Goal: Task Accomplishment & Management: Complete application form

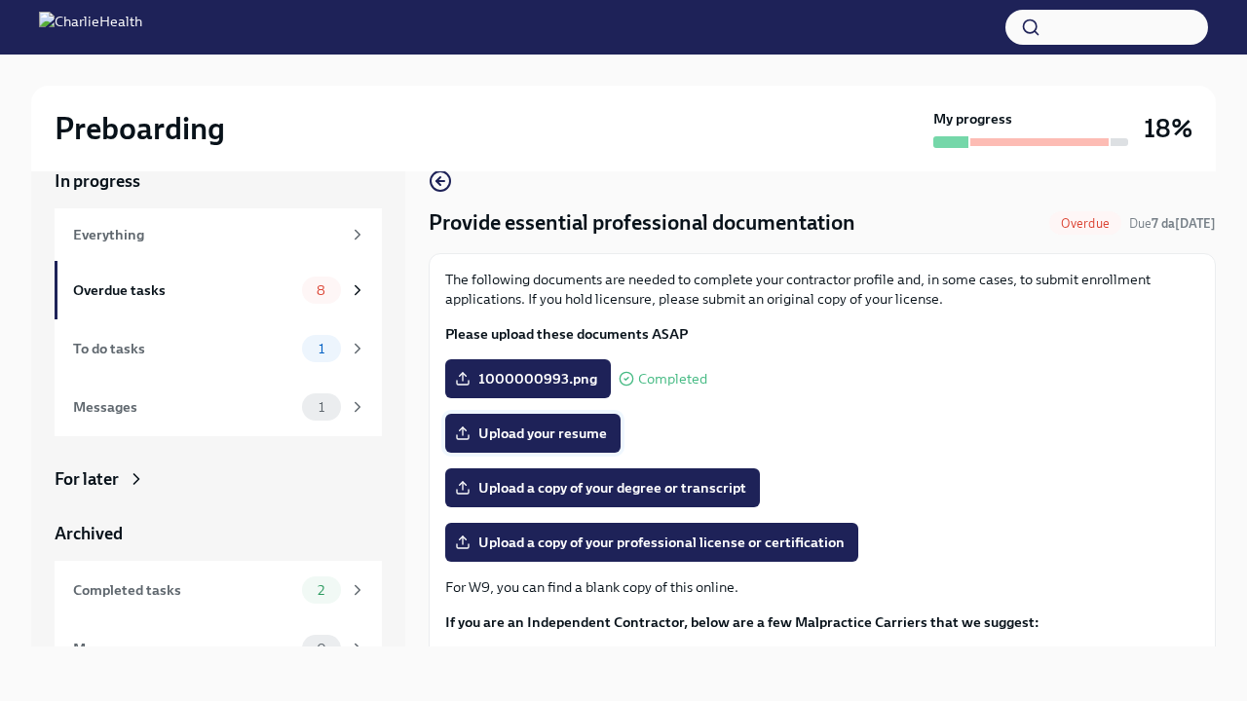
scroll to position [48, 0]
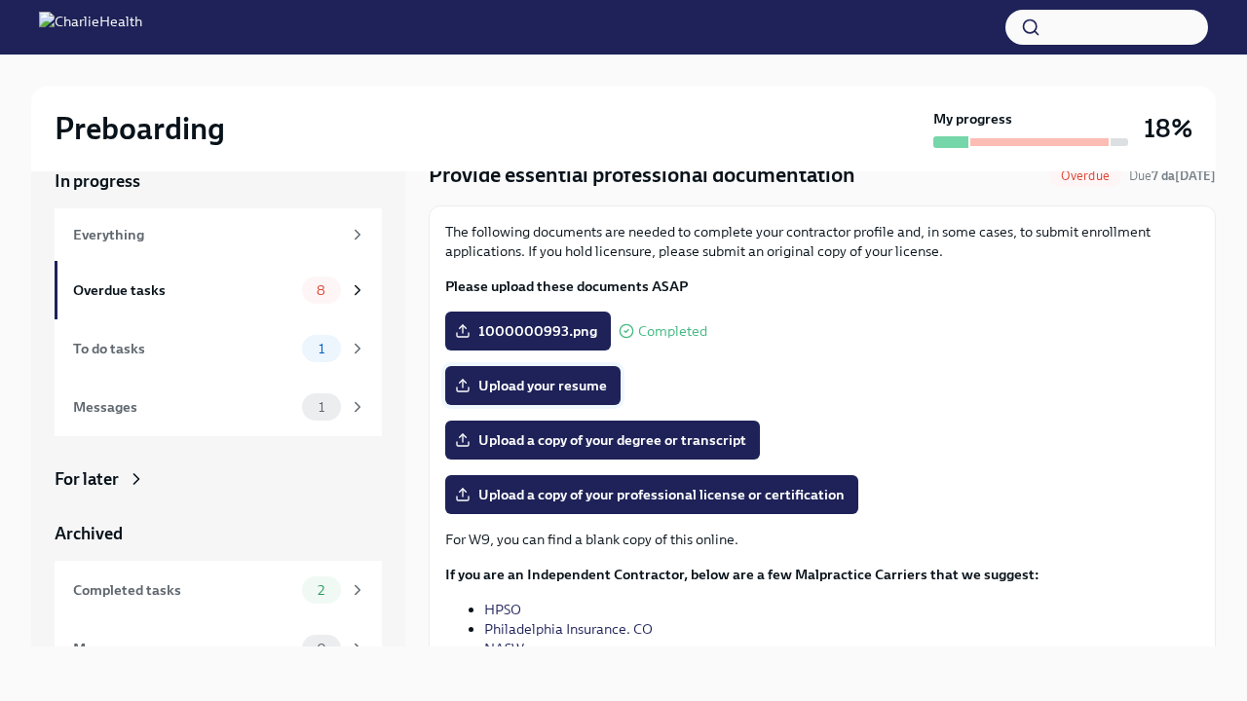
click at [513, 398] on label "Upload your resume" at bounding box center [532, 385] width 175 height 39
click at [0, 0] on input "Upload your resume" at bounding box center [0, 0] width 0 height 0
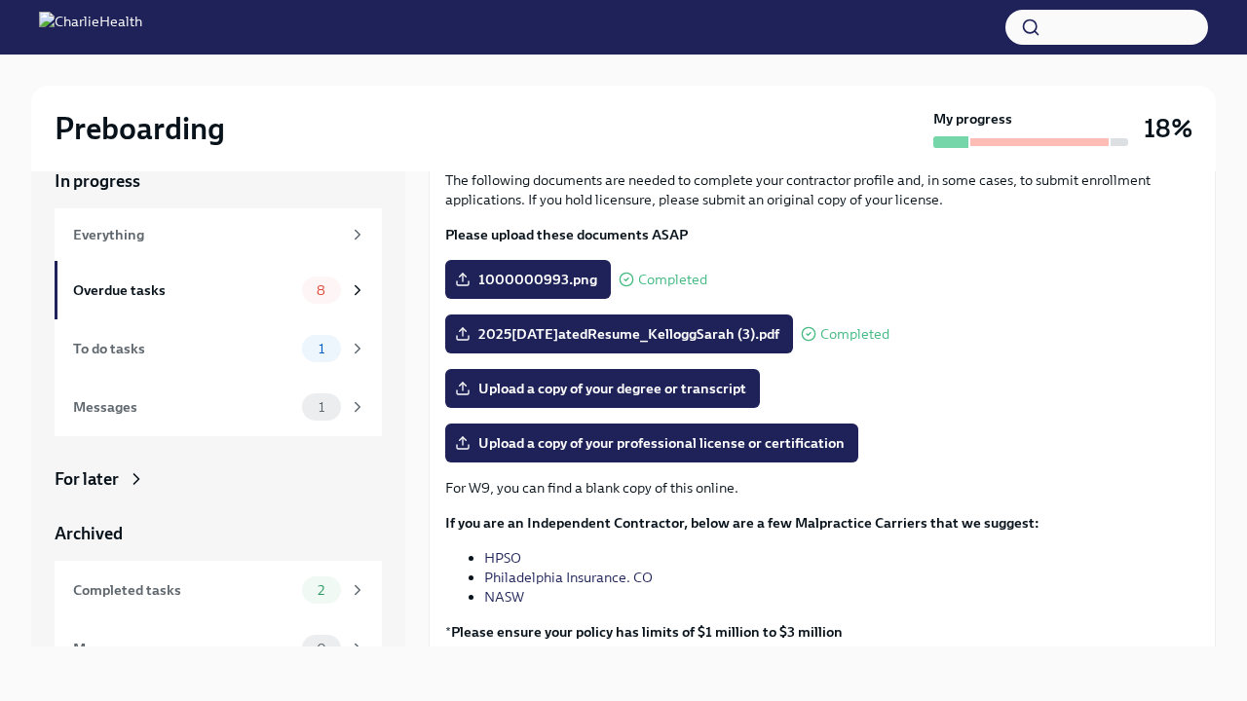
scroll to position [110, 0]
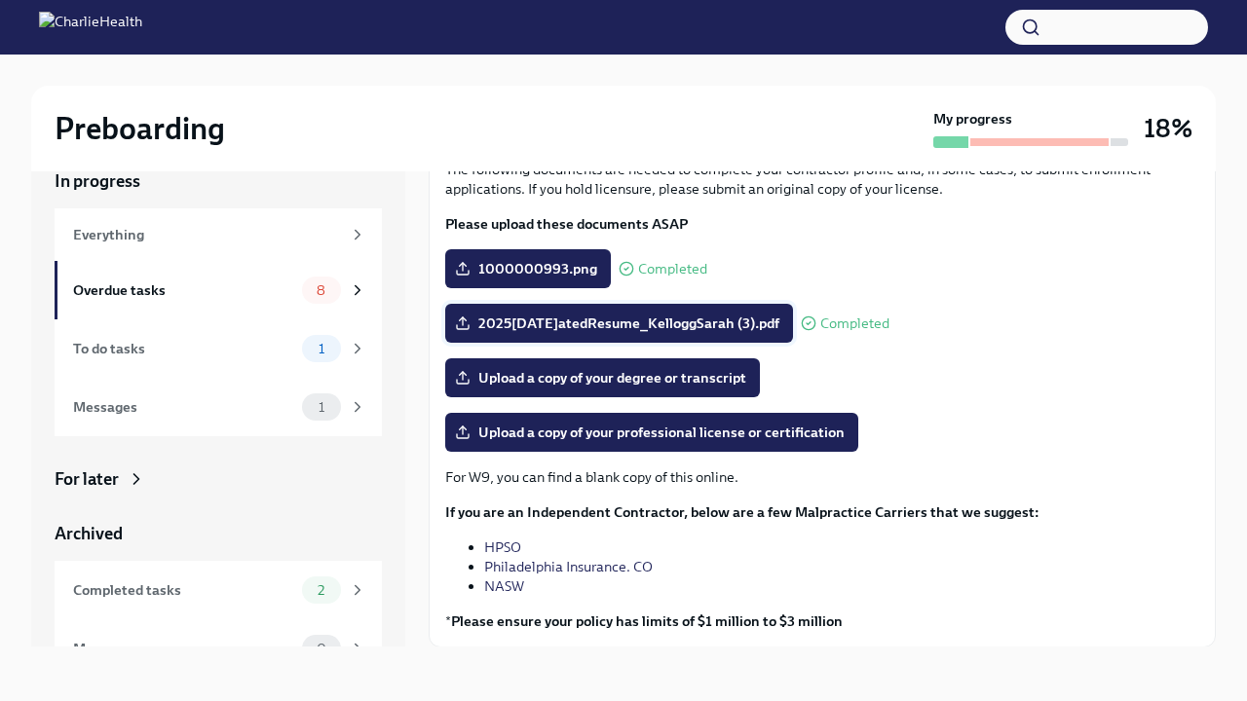
click at [745, 321] on span "2025[DATE]atedResume_KelloggSarah (3).pdf" at bounding box center [619, 323] width 321 height 19
click at [0, 0] on input "2025[DATE]atedResume_KelloggSarah (3).pdf" at bounding box center [0, 0] width 0 height 0
click at [708, 326] on span "2025[DATE]atedResume_KelloggSarah (3).pdf" at bounding box center [619, 323] width 321 height 19
click at [0, 0] on input "2025[DATE]atedResume_KelloggSarah (3).pdf" at bounding box center [0, 0] width 0 height 0
click at [454, 322] on label "2025[DATE]atedResume_KelloggSarah (3).pdf" at bounding box center [619, 323] width 348 height 39
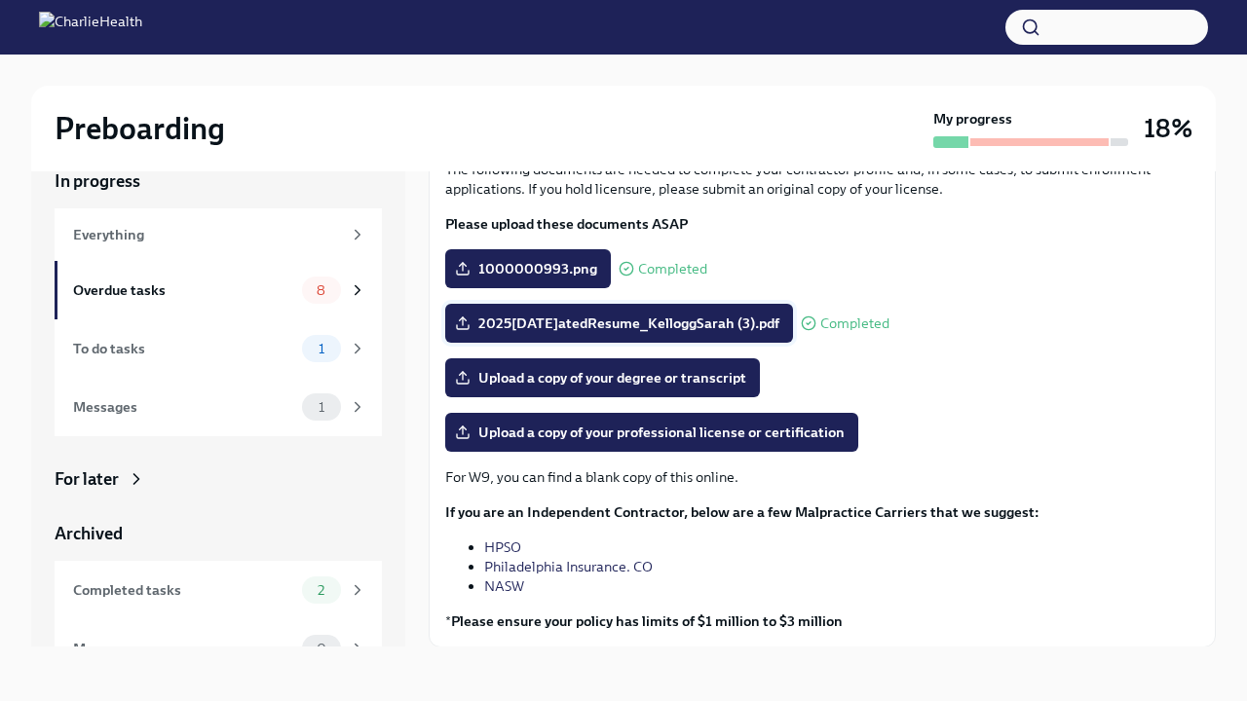
click at [0, 0] on input "2025[DATE]atedResume_KelloggSarah (3).pdf" at bounding box center [0, 0] width 0 height 0
click at [580, 323] on span "2025[DATE]atedResume_KelloggSarah (3).pdf" at bounding box center [619, 323] width 321 height 19
click at [0, 0] on input "2025[DATE]atedResume_KelloggSarah (3).pdf" at bounding box center [0, 0] width 0 height 0
click at [868, 321] on span "Completed" at bounding box center [854, 324] width 69 height 15
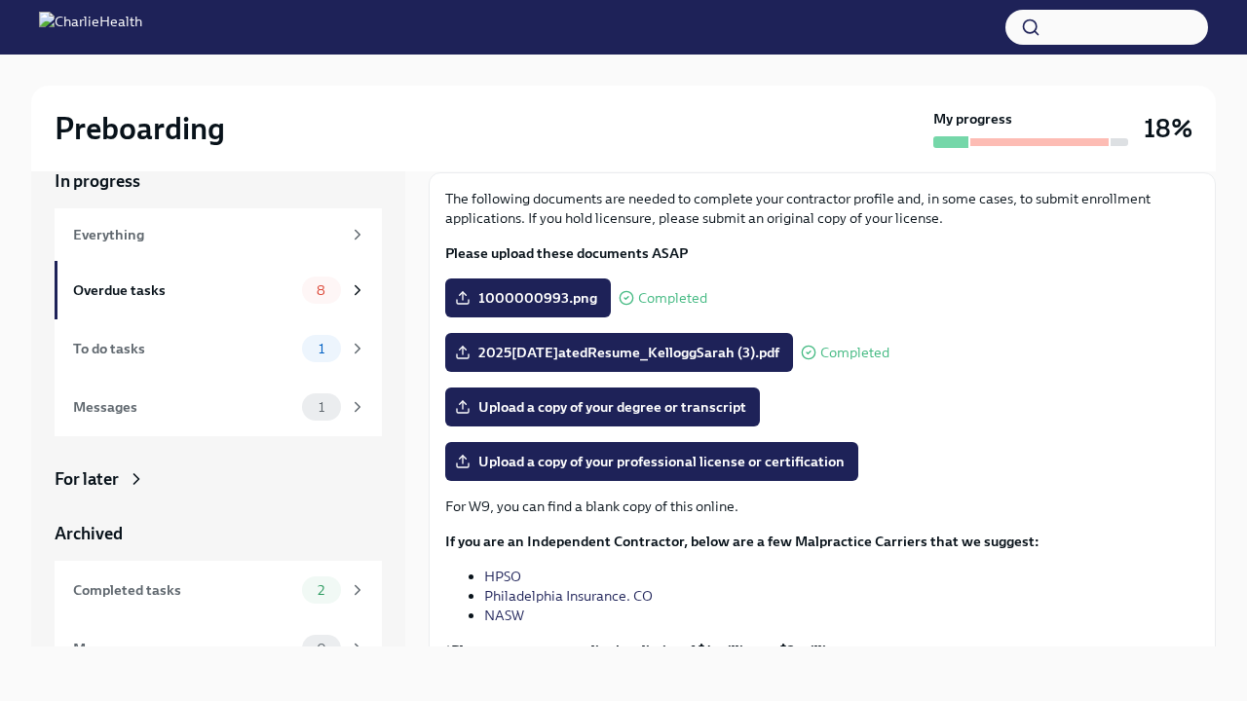
scroll to position [25, 0]
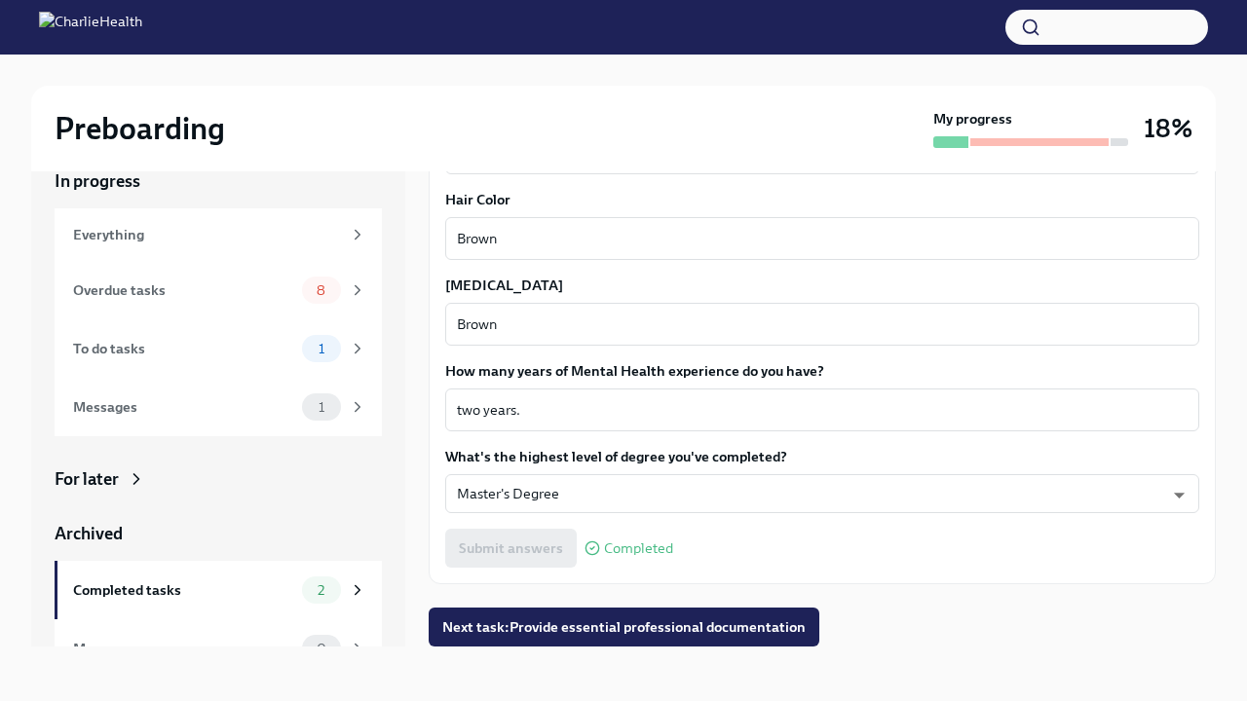
scroll to position [33, 0]
click at [569, 625] on span "Next task : Provide essential professional documentation" at bounding box center [623, 627] width 363 height 19
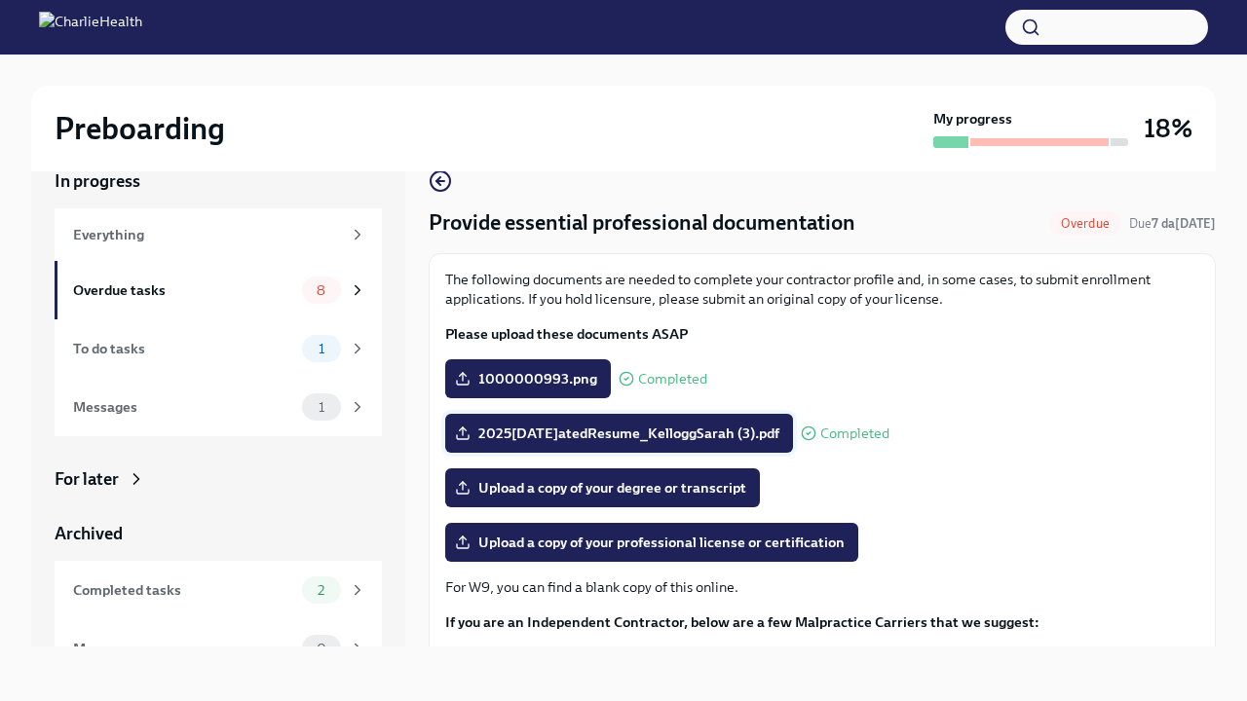
click at [561, 435] on span "2025[DATE]atedResume_KelloggSarah (3).pdf" at bounding box center [619, 433] width 321 height 19
click at [0, 0] on input "2025[DATE]atedResume_KelloggSarah (3).pdf" at bounding box center [0, 0] width 0 height 0
click at [681, 433] on span "2025[DATE]atedResume_KelloggSarah (3).pdf" at bounding box center [619, 433] width 321 height 19
click at [0, 0] on input "2025[DATE]atedResume_KelloggSarah (3).pdf" at bounding box center [0, 0] width 0 height 0
click at [544, 497] on span "Upload a copy of your degree or transcript" at bounding box center [602, 487] width 287 height 19
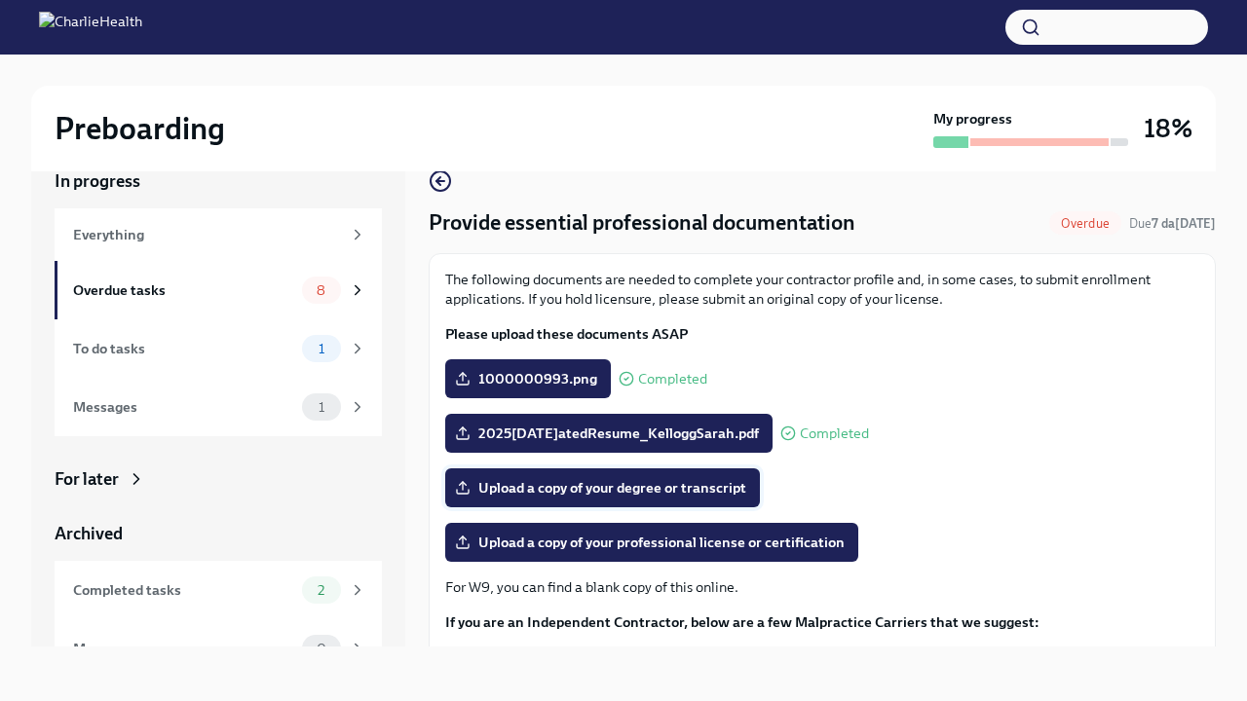
click at [0, 0] on input "Upload a copy of your degree or transcript" at bounding box center [0, 0] width 0 height 0
click at [696, 438] on span "2025[DATE]atedResume_KelloggSarah.pdf" at bounding box center [609, 433] width 300 height 19
click at [0, 0] on input "2025[DATE]atedResume_KelloggSarah.pdf" at bounding box center [0, 0] width 0 height 0
click at [624, 491] on span "Upload a copy of your degree or transcript" at bounding box center [602, 487] width 287 height 19
click at [0, 0] on input "Upload a copy of your degree or transcript" at bounding box center [0, 0] width 0 height 0
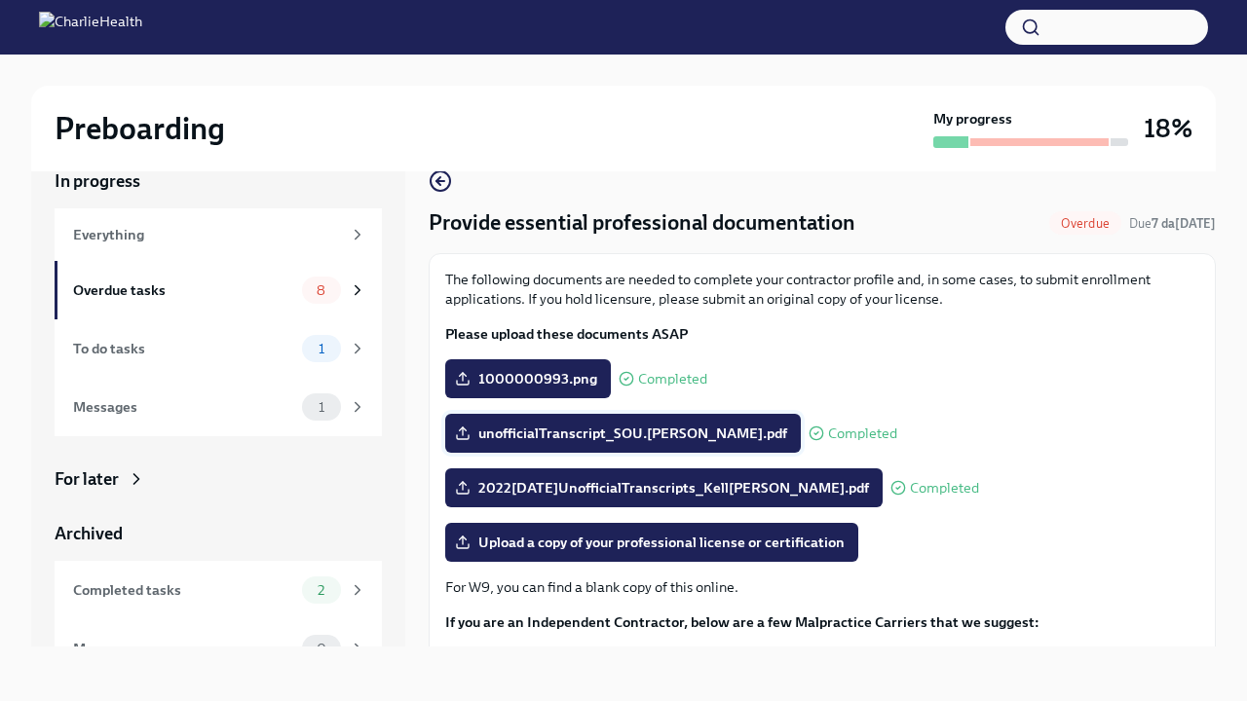
click at [612, 434] on span "unofficialTranscript_SOU.[PERSON_NAME].pdf" at bounding box center [623, 433] width 328 height 19
click at [0, 0] on input "unofficialTranscript_SOU.[PERSON_NAME].pdf" at bounding box center [0, 0] width 0 height 0
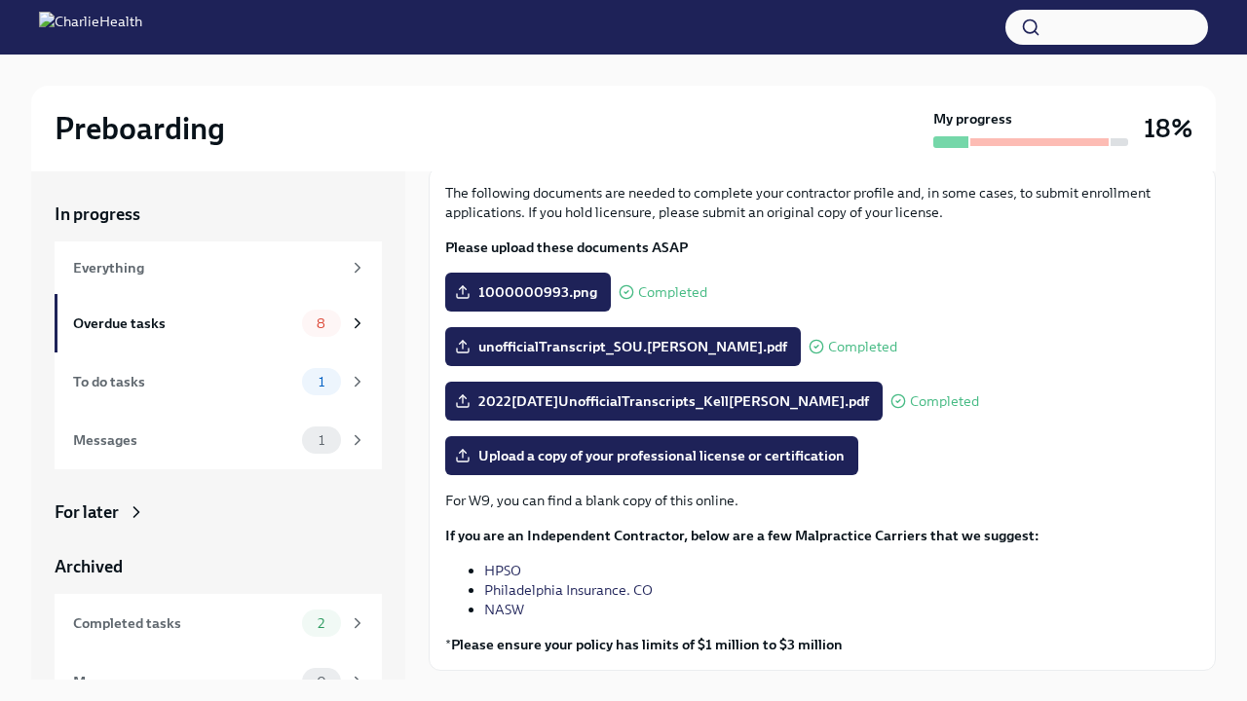
scroll to position [159, 0]
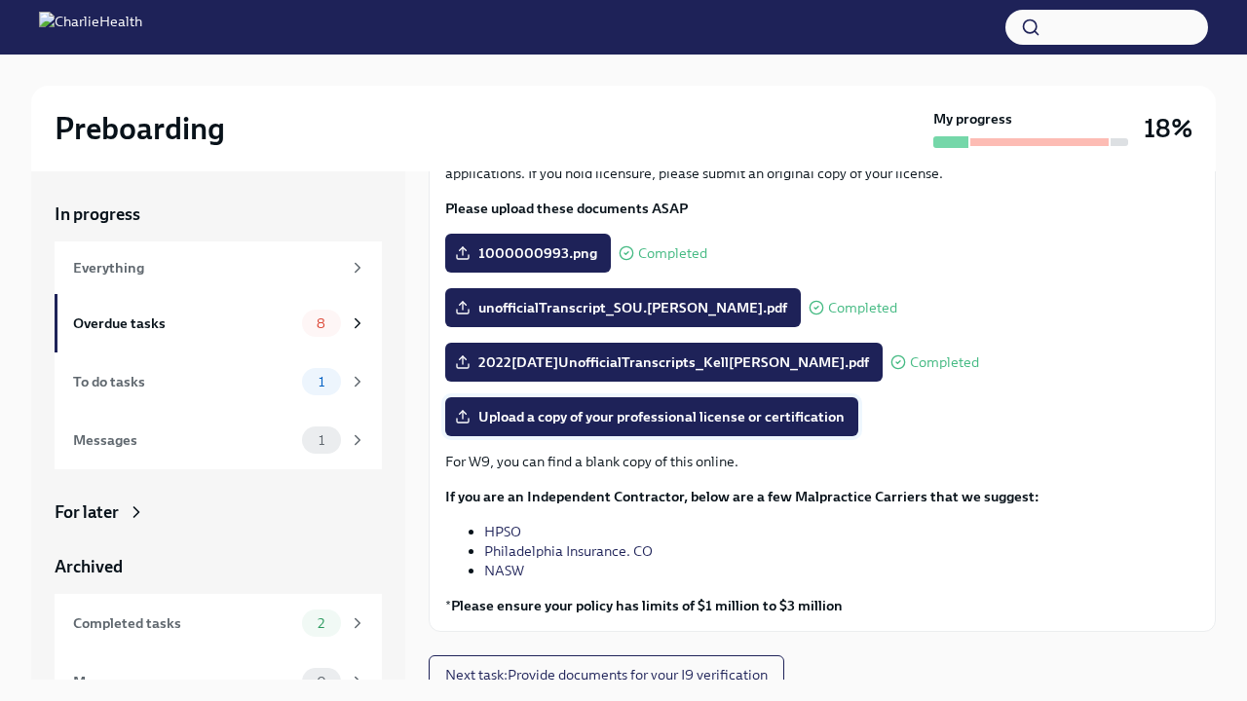
click at [667, 415] on span "Upload a copy of your professional license or certification" at bounding box center [652, 416] width 386 height 19
click at [0, 0] on input "Upload a copy of your professional license or certification" at bounding box center [0, 0] width 0 height 0
click at [614, 304] on span "unofficialTranscript_SOU.[PERSON_NAME].pdf" at bounding box center [623, 307] width 328 height 19
click at [0, 0] on input "unofficialTranscript_SOU.[PERSON_NAME].pdf" at bounding box center [0, 0] width 0 height 0
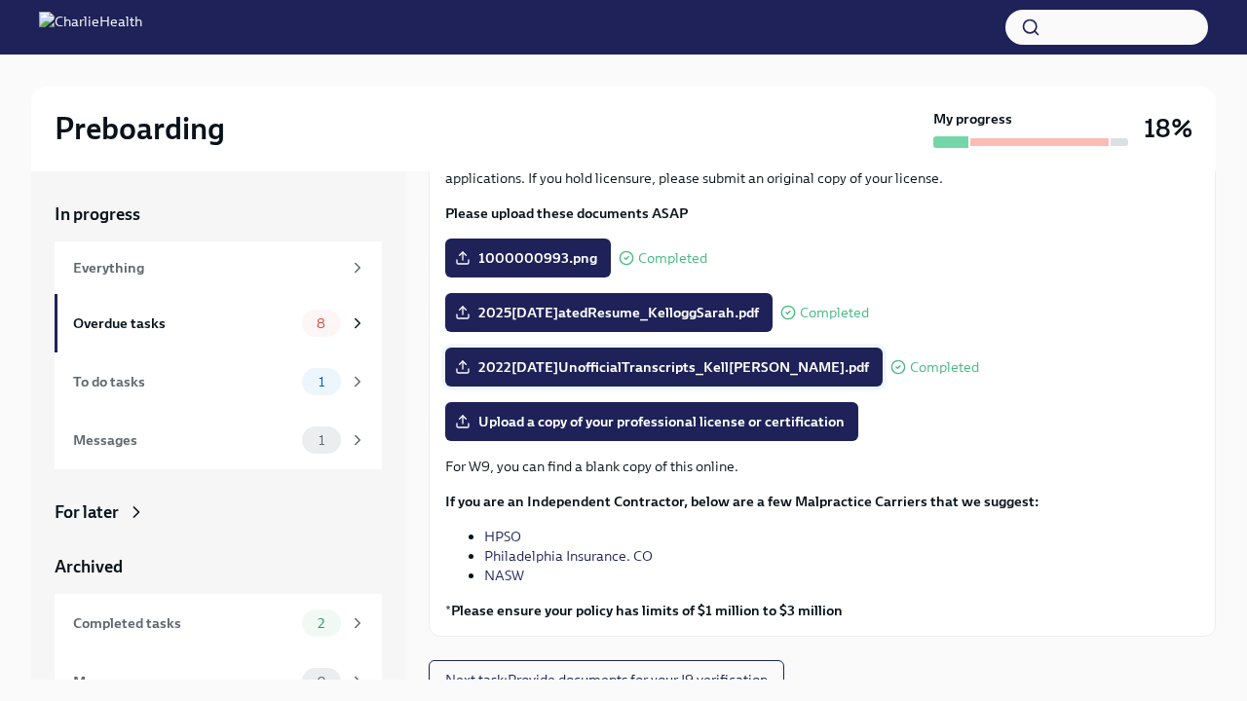
click at [768, 359] on span "2022[DATE]UnofficialTranscripts_Kell[PERSON_NAME].pdf" at bounding box center [664, 367] width 410 height 19
click at [0, 0] on input "2022[DATE]UnofficialTranscripts_Kell[PERSON_NAME].pdf" at bounding box center [0, 0] width 0 height 0
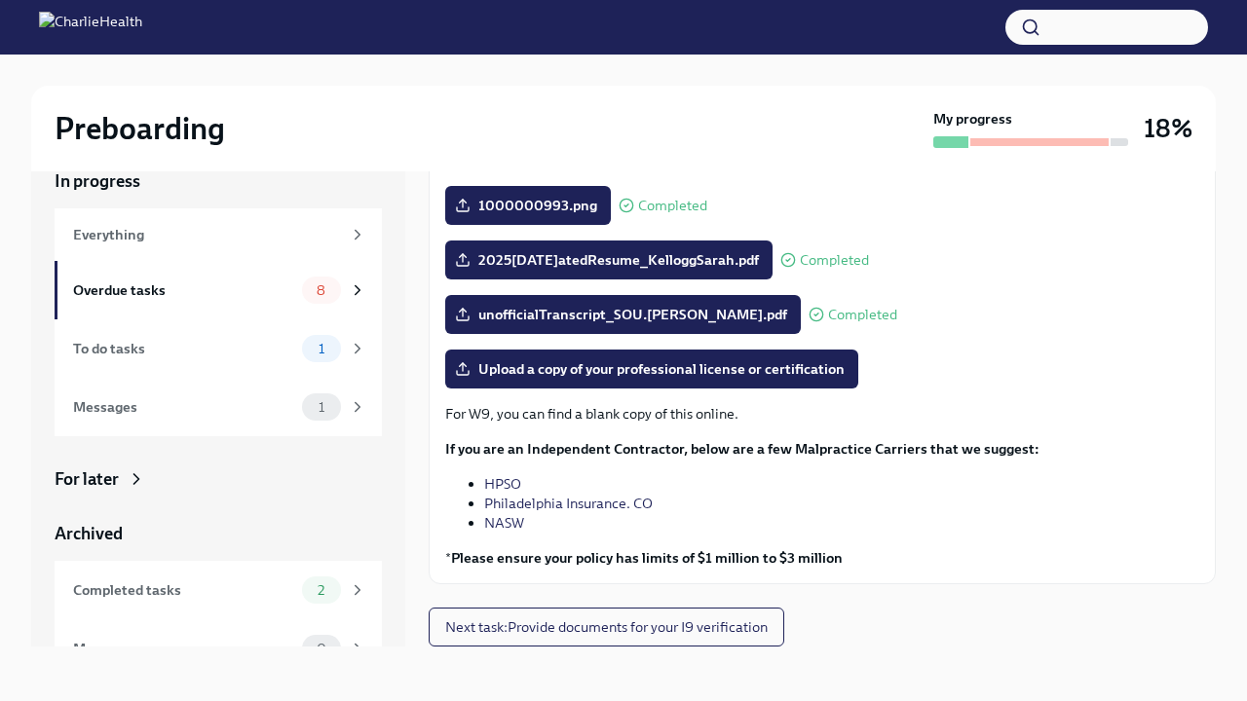
scroll to position [33, 0]
click at [563, 627] on span "Next task : Provide documents for your I9 verification" at bounding box center [606, 627] width 322 height 19
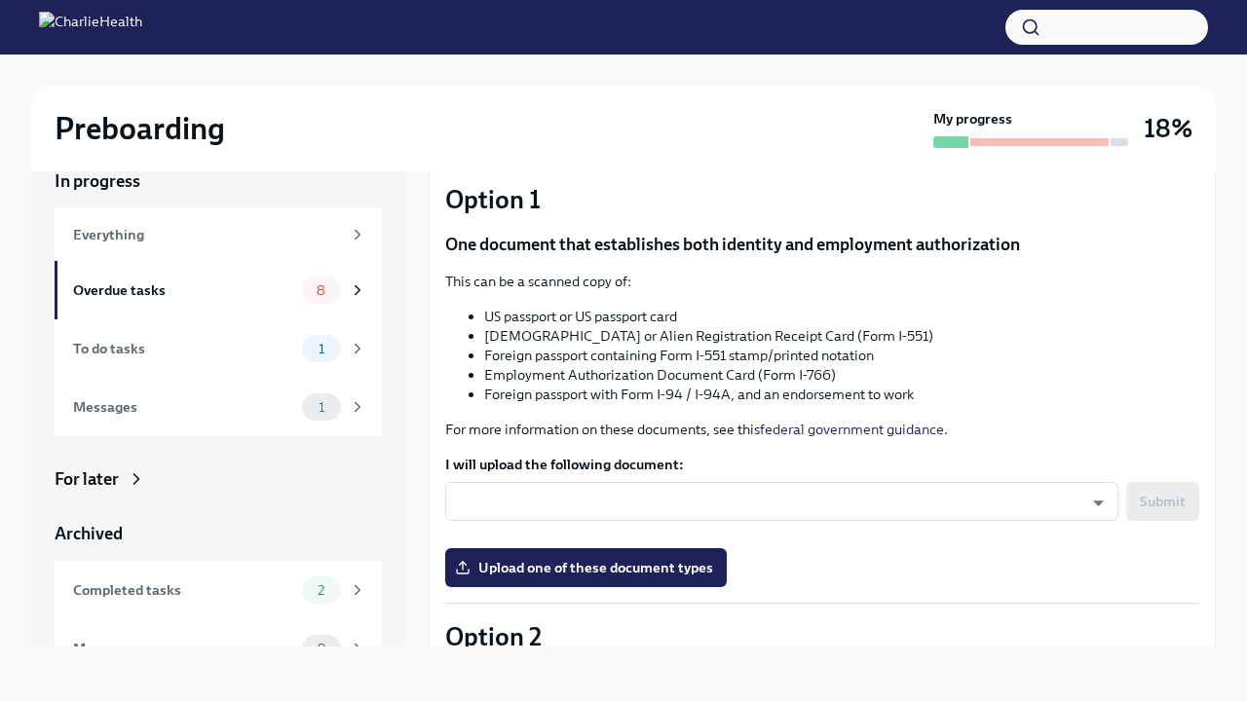
scroll to position [142, 0]
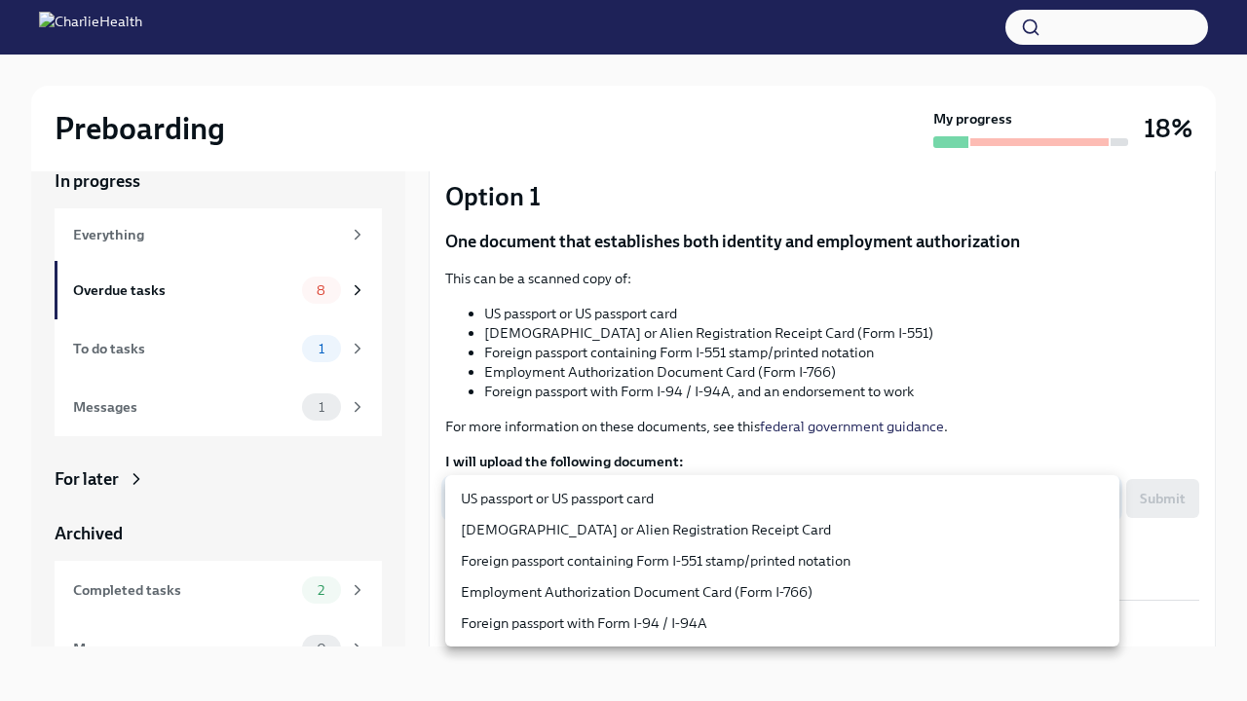
click at [545, 495] on body "Preboarding My progress 18% In progress Everything Overdue tasks 8 To do tasks …" at bounding box center [623, 334] width 1247 height 735
click at [691, 433] on div at bounding box center [623, 350] width 1247 height 701
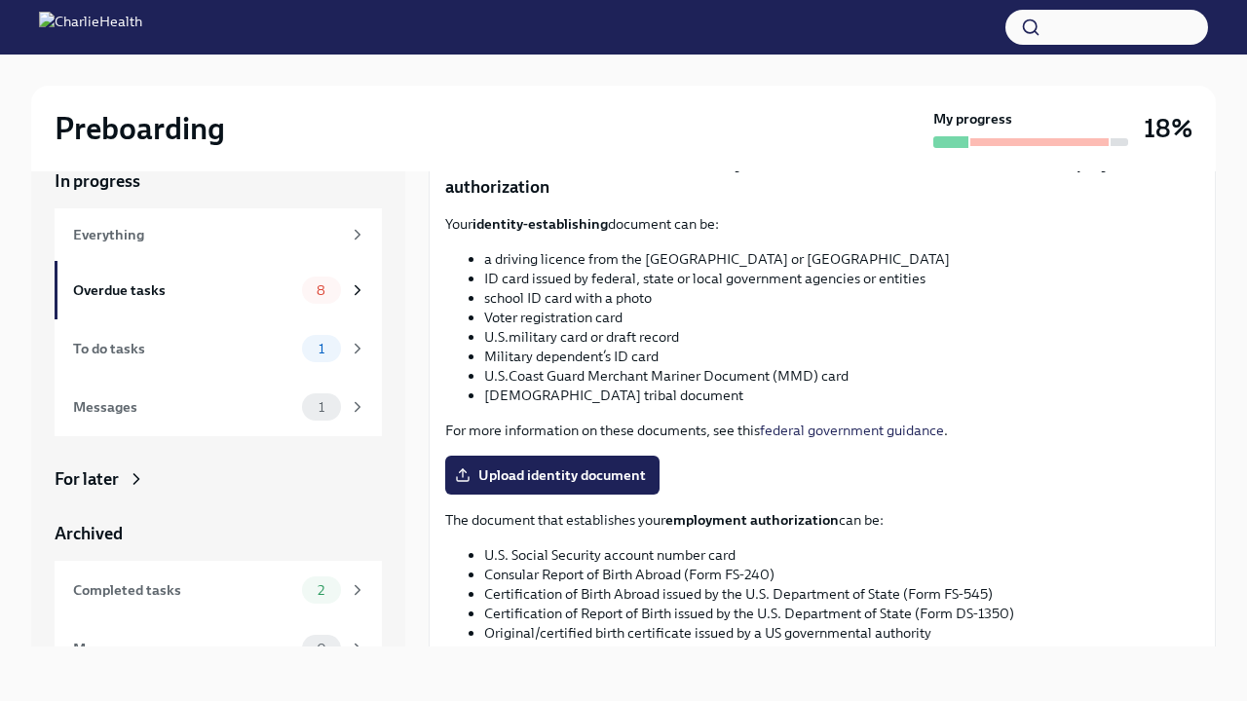
scroll to position [661, 0]
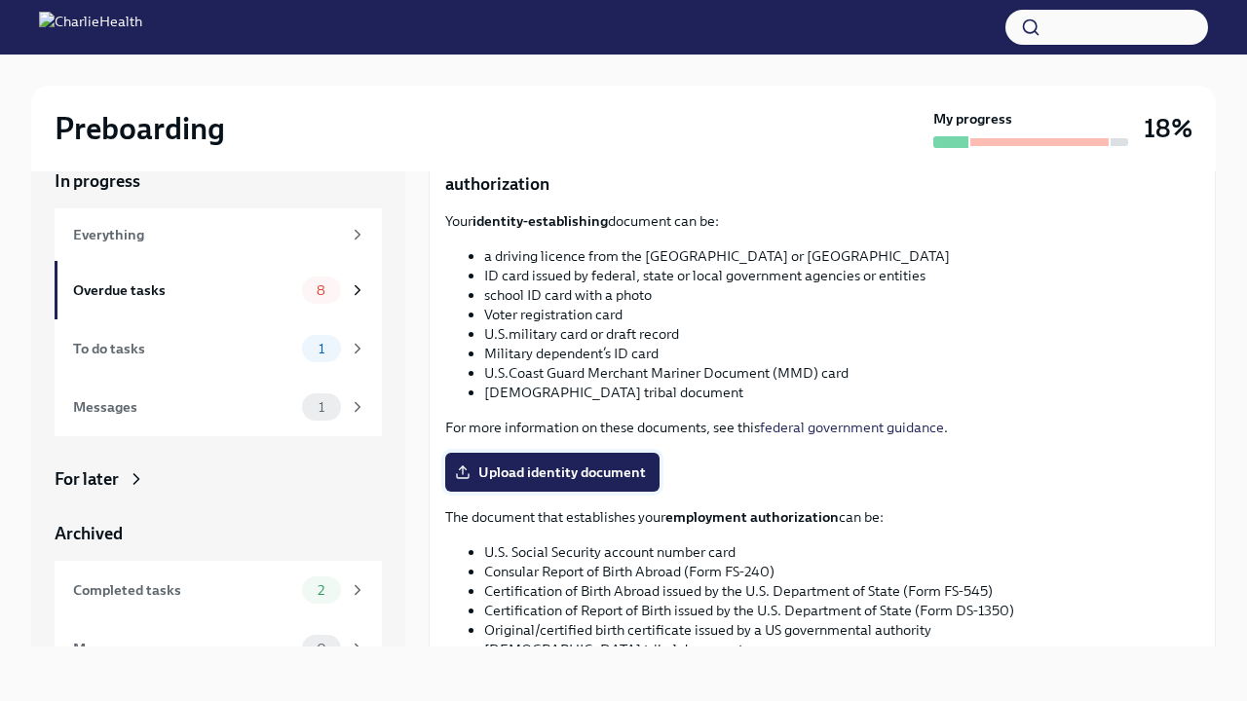
click at [493, 473] on span "Upload identity document" at bounding box center [552, 472] width 187 height 19
click at [0, 0] on input "Upload identity document" at bounding box center [0, 0] width 0 height 0
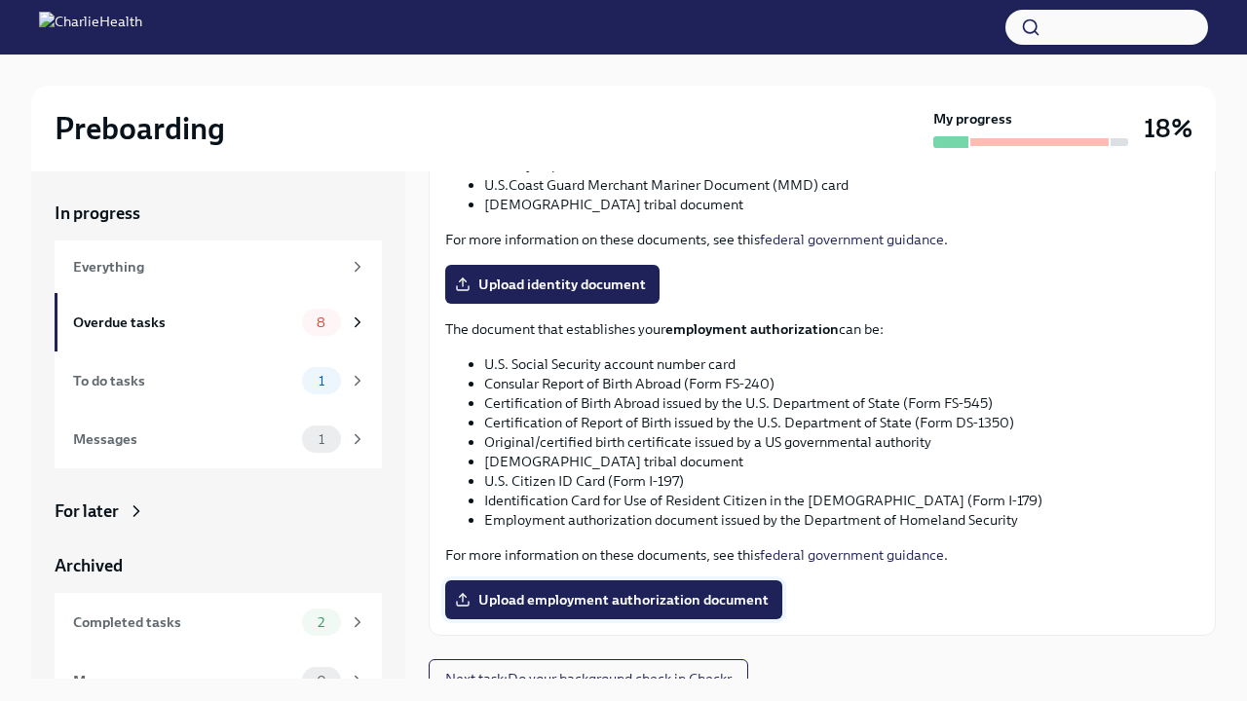
scroll to position [889, 0]
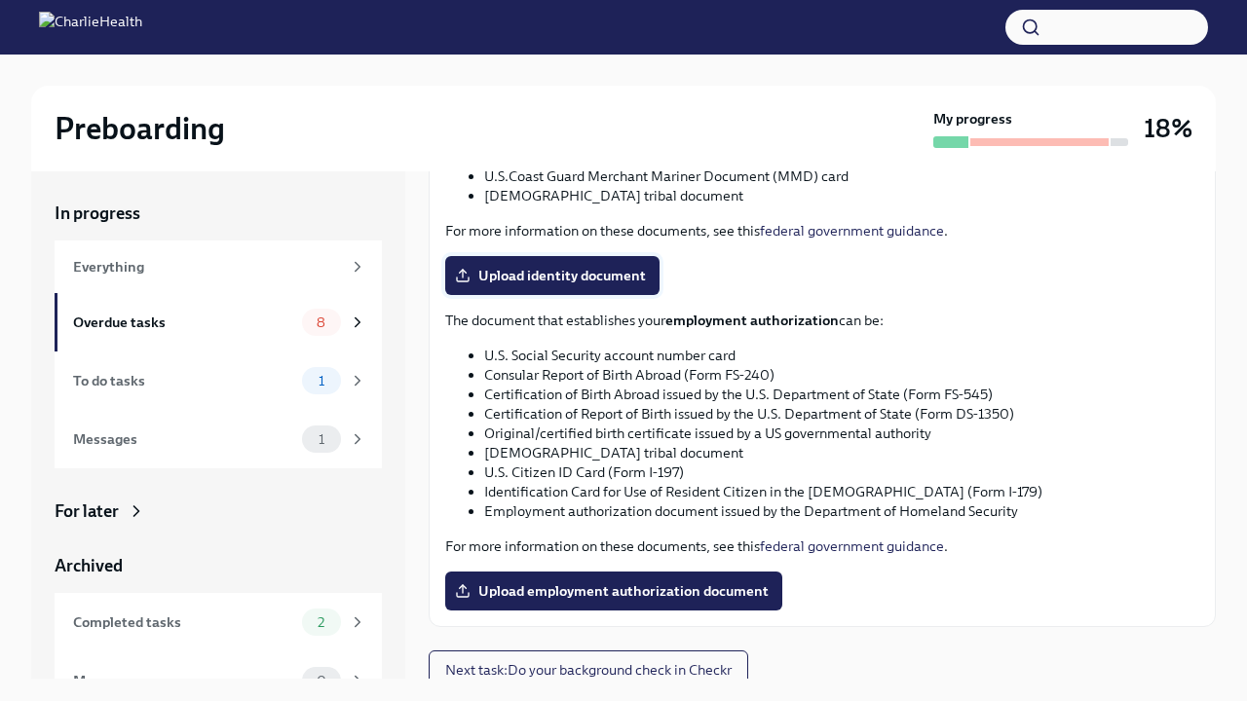
click at [538, 285] on label "Upload identity document" at bounding box center [552, 275] width 214 height 39
click at [0, 0] on input "Upload identity document" at bounding box center [0, 0] width 0 height 0
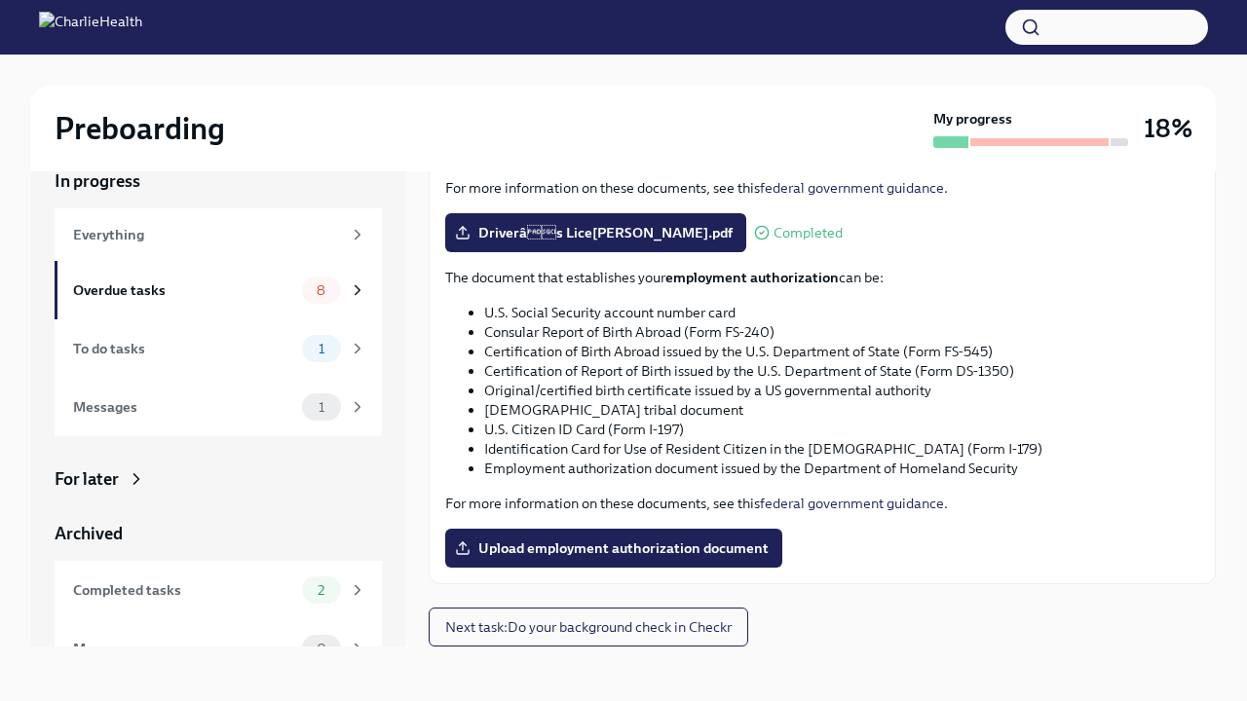
scroll to position [33, 0]
click at [304, 291] on div "8" at bounding box center [321, 290] width 39 height 27
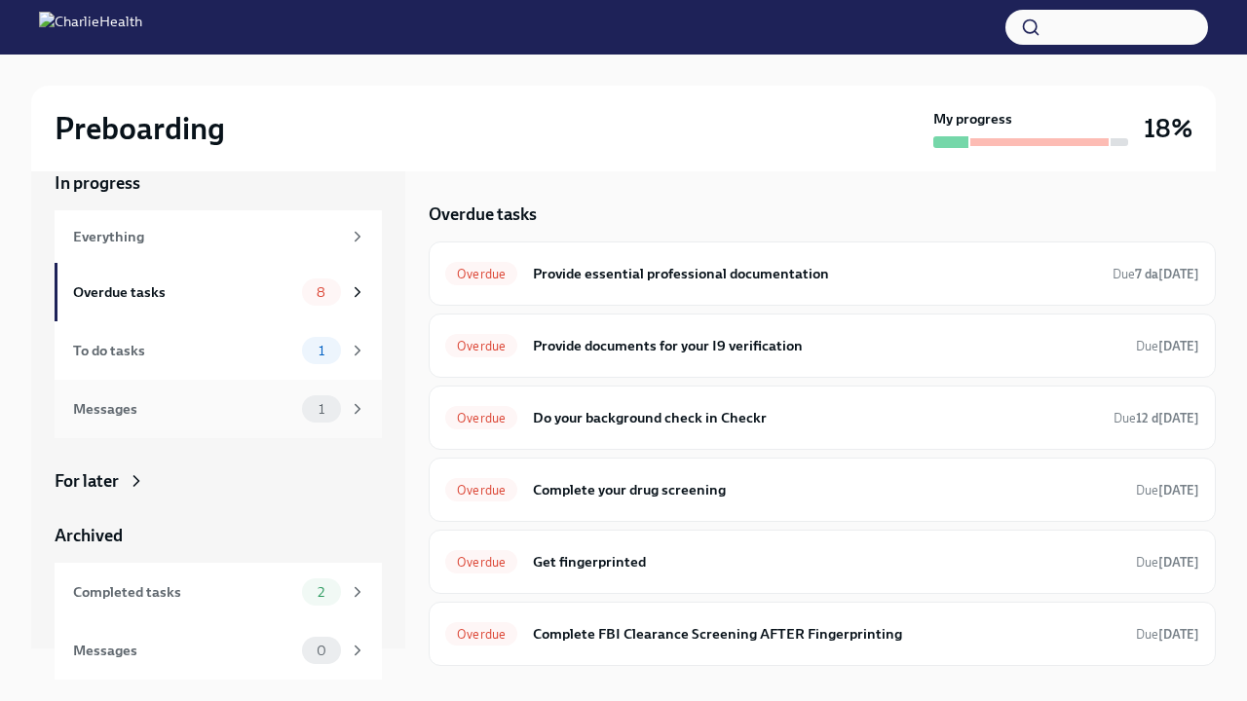
scroll to position [31, 0]
click at [218, 403] on div "Messages" at bounding box center [183, 408] width 221 height 21
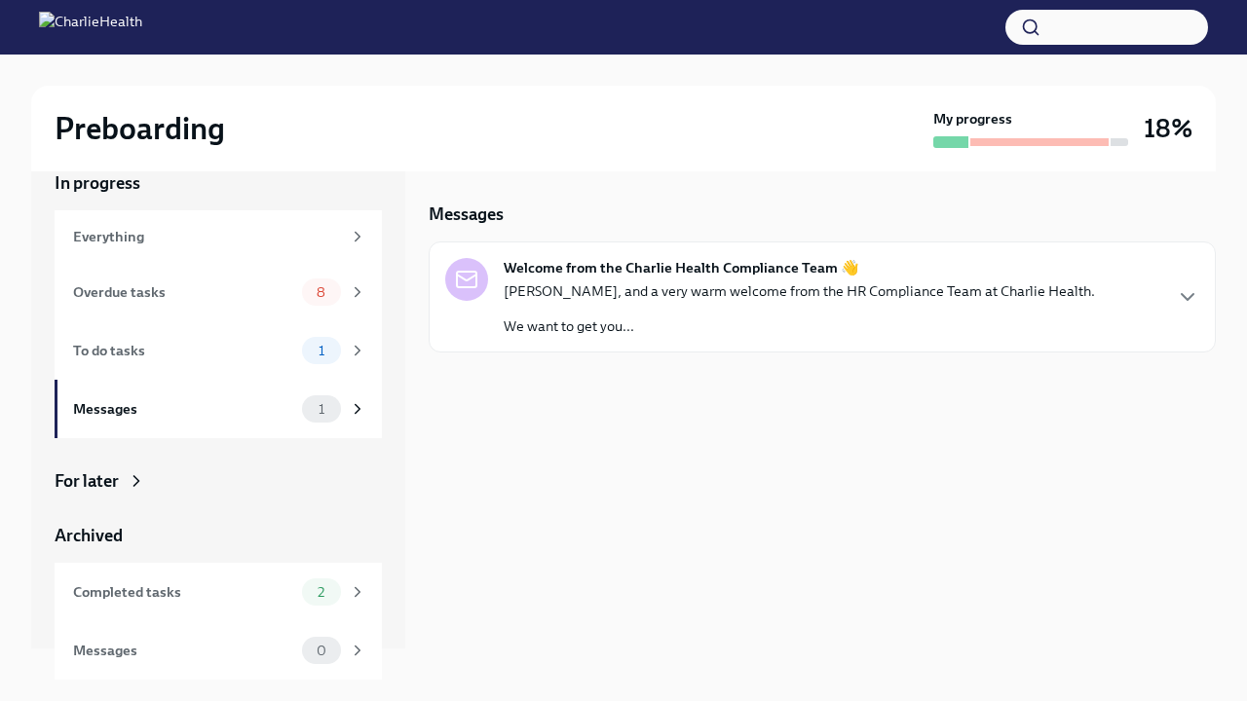
click at [647, 283] on p "[PERSON_NAME], and a very warm welcome from the HR Compliance Team at Charlie H…" at bounding box center [799, 291] width 591 height 19
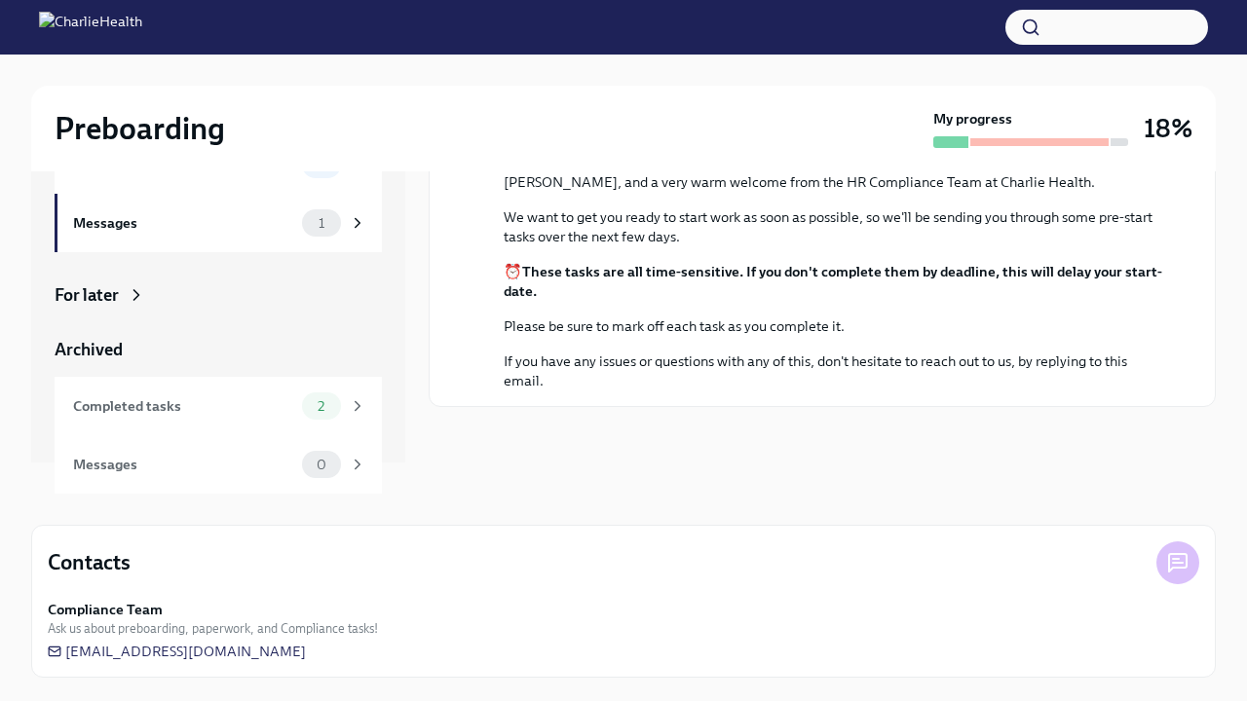
scroll to position [186, 0]
click at [235, 417] on div "Completed tasks 2" at bounding box center [219, 406] width 293 height 27
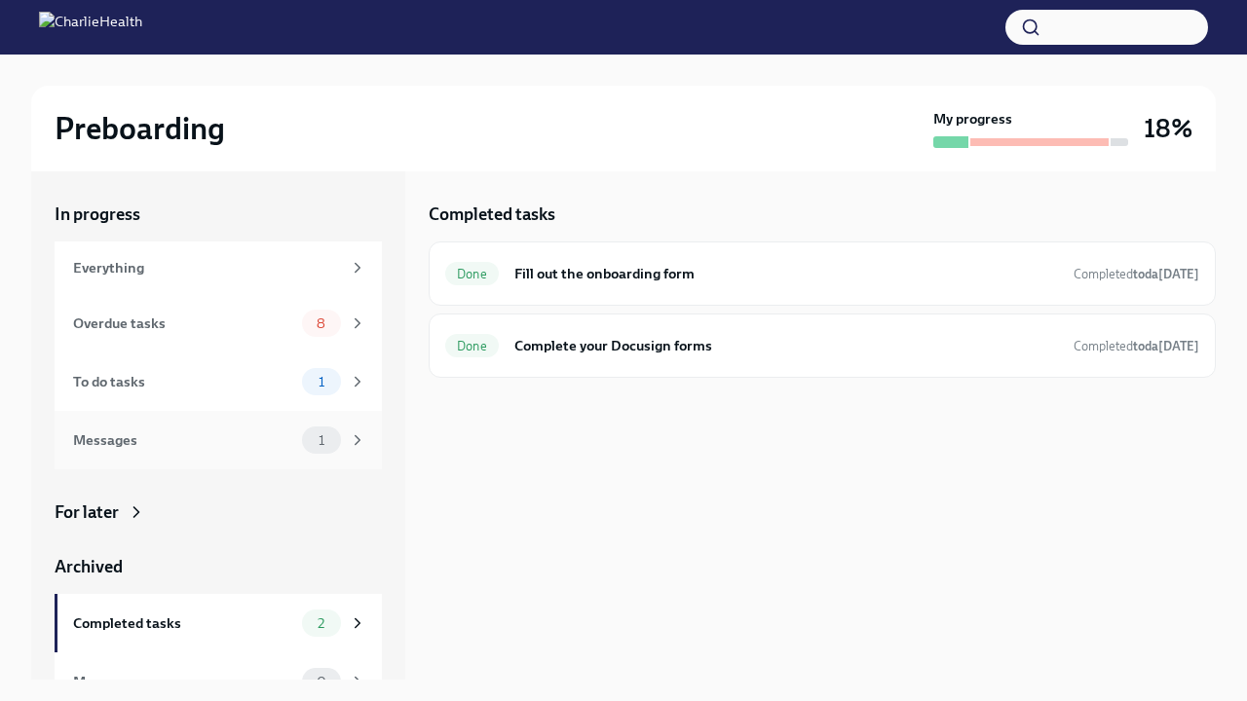
click at [220, 435] on div "Messages" at bounding box center [183, 440] width 221 height 21
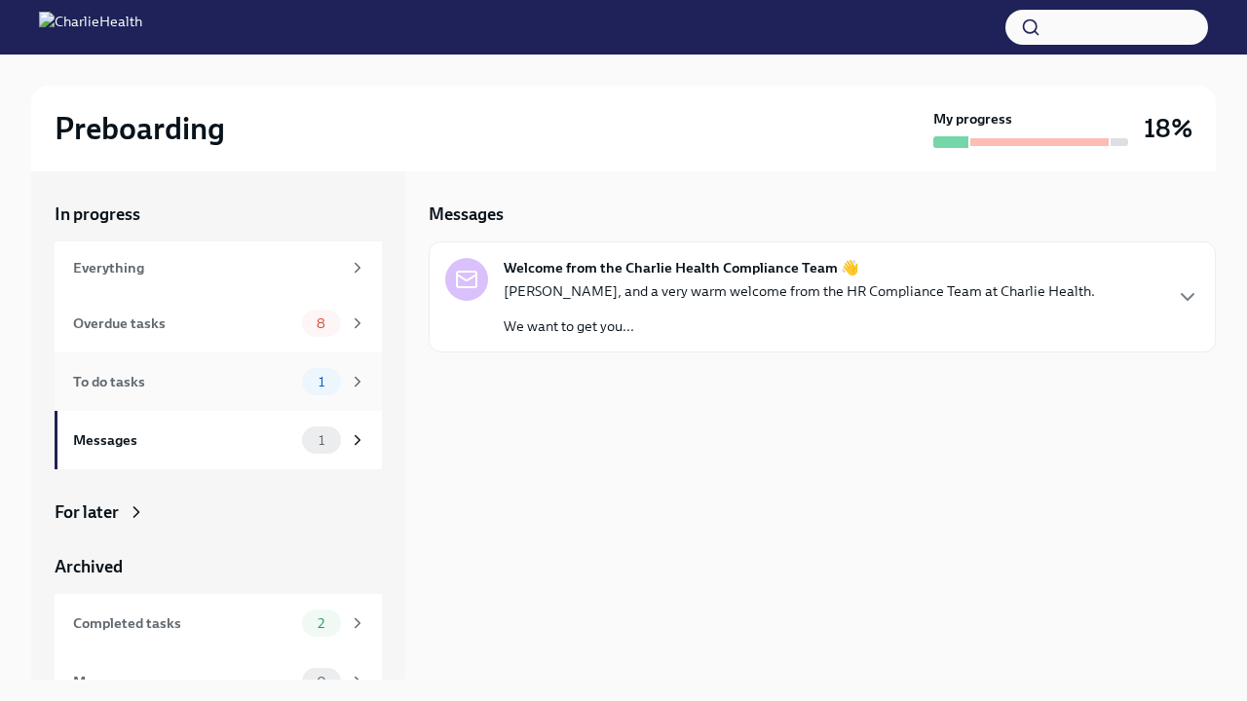
click at [227, 397] on div "To do tasks 1" at bounding box center [218, 382] width 327 height 58
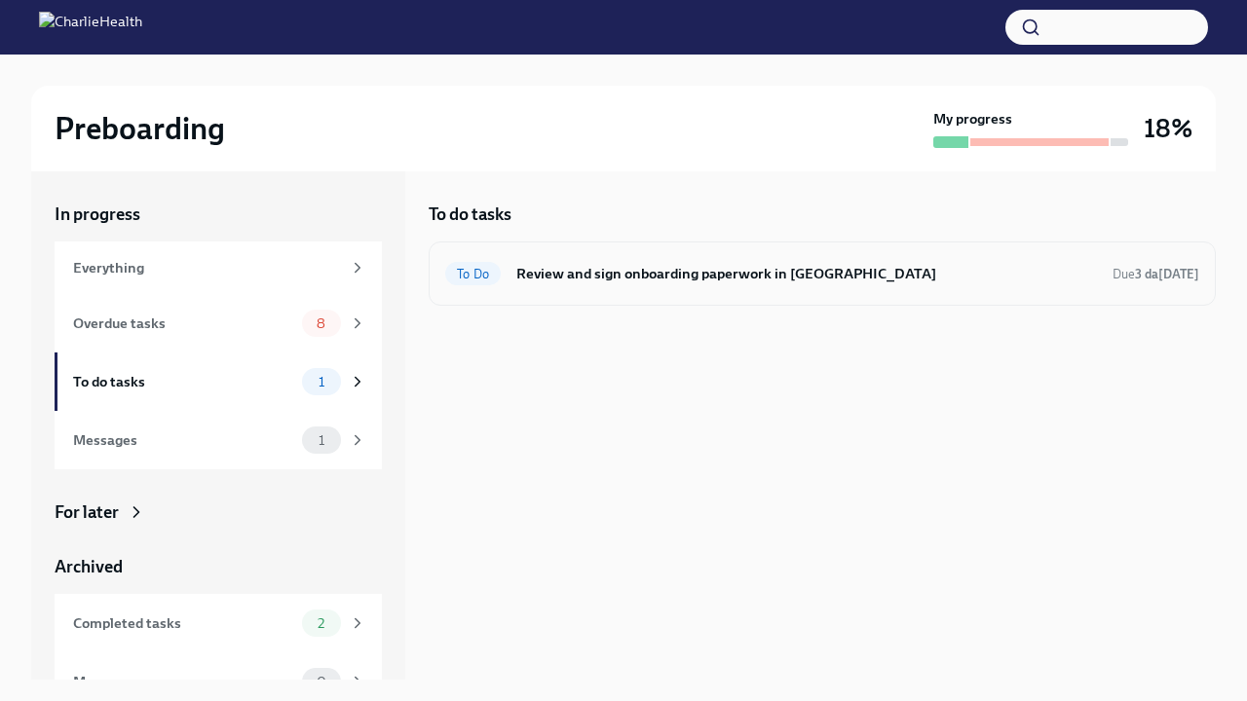
click at [637, 283] on h6 "Review and sign onboarding paperwork in [GEOGRAPHIC_DATA]" at bounding box center [806, 273] width 581 height 21
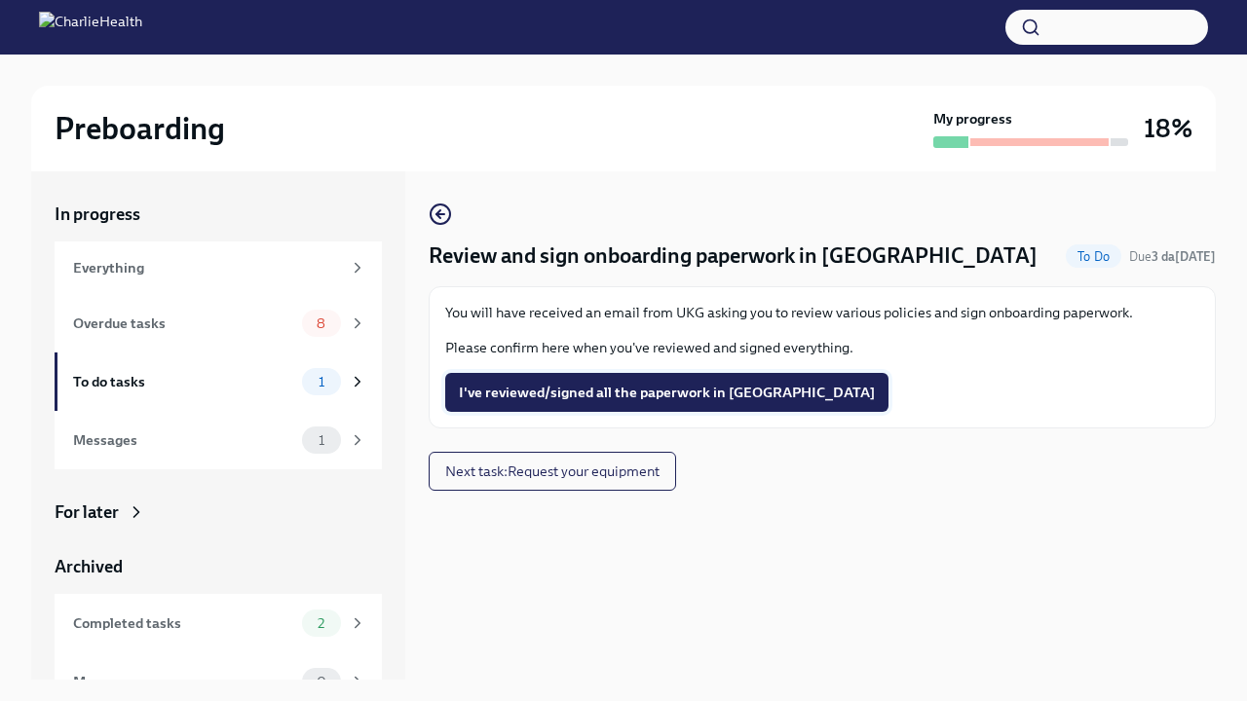
click at [513, 400] on span "I've reviewed/signed all the paperwork in [GEOGRAPHIC_DATA]" at bounding box center [667, 392] width 416 height 19
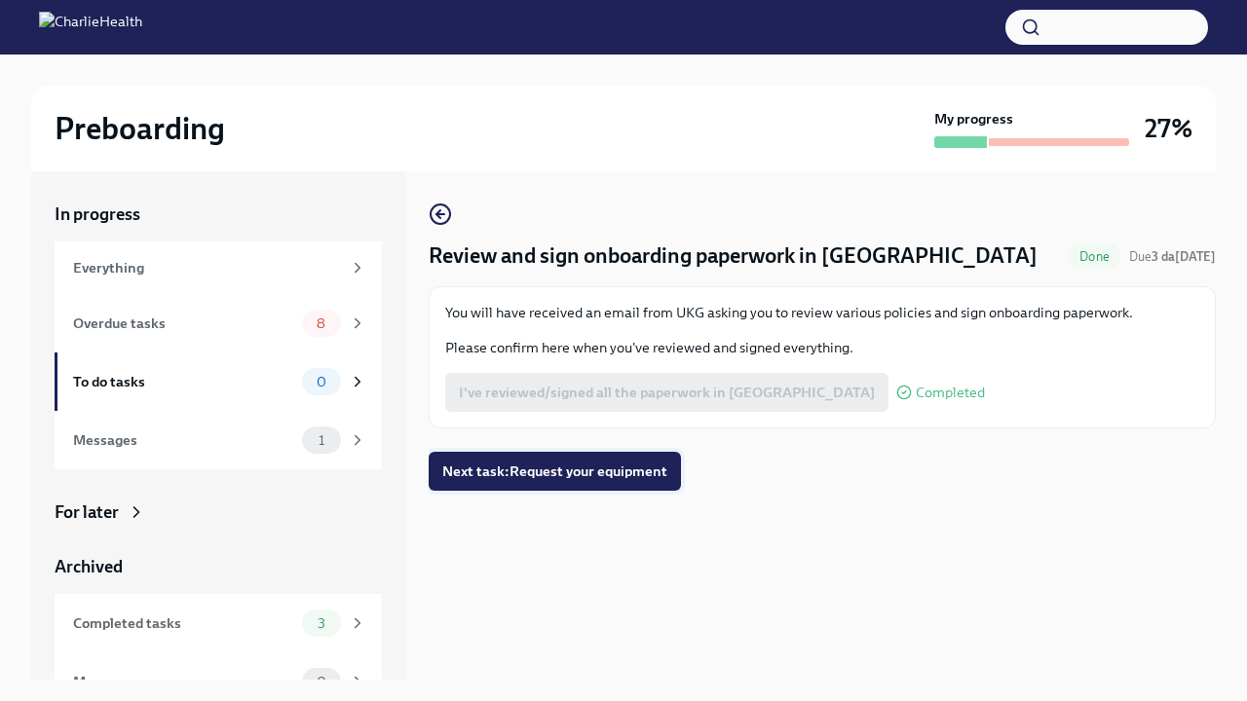
click at [498, 478] on span "Next task : Request your equipment" at bounding box center [554, 471] width 225 height 19
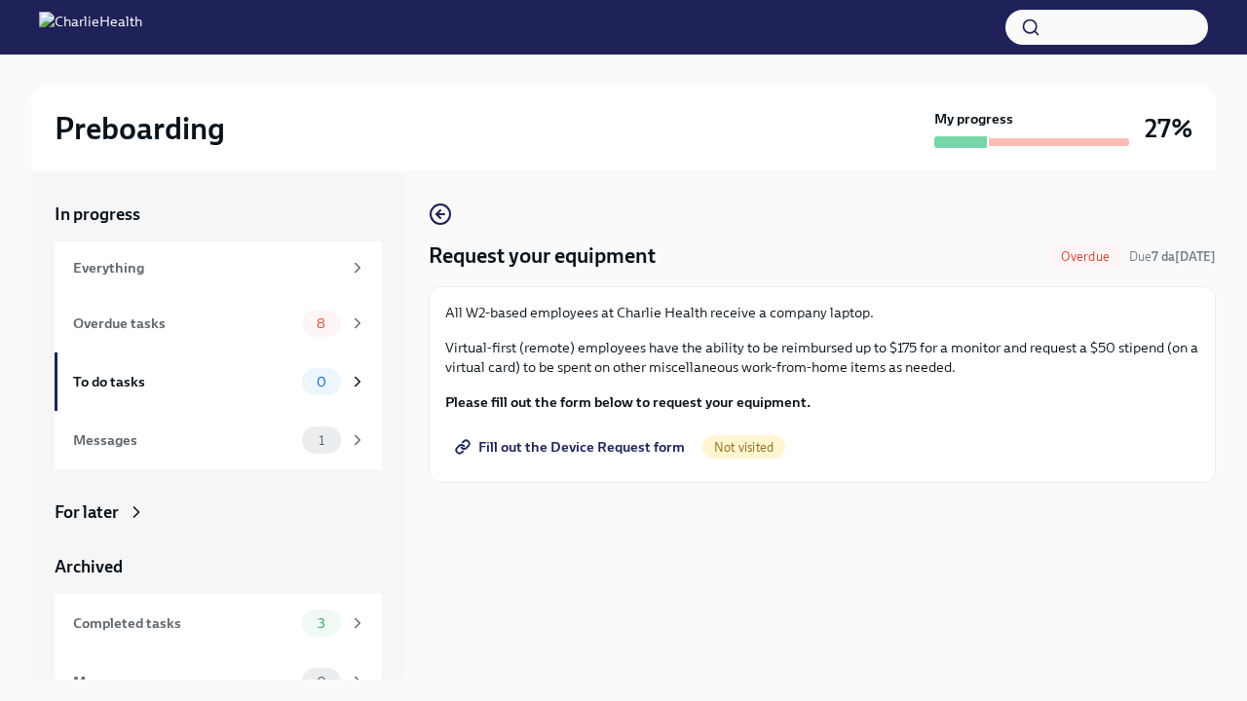
click at [541, 449] on span "Fill out the Device Request form" at bounding box center [572, 446] width 226 height 19
click at [527, 445] on span "Fill out the Device Request form" at bounding box center [572, 446] width 226 height 19
click at [241, 321] on div "Overdue tasks" at bounding box center [183, 323] width 221 height 21
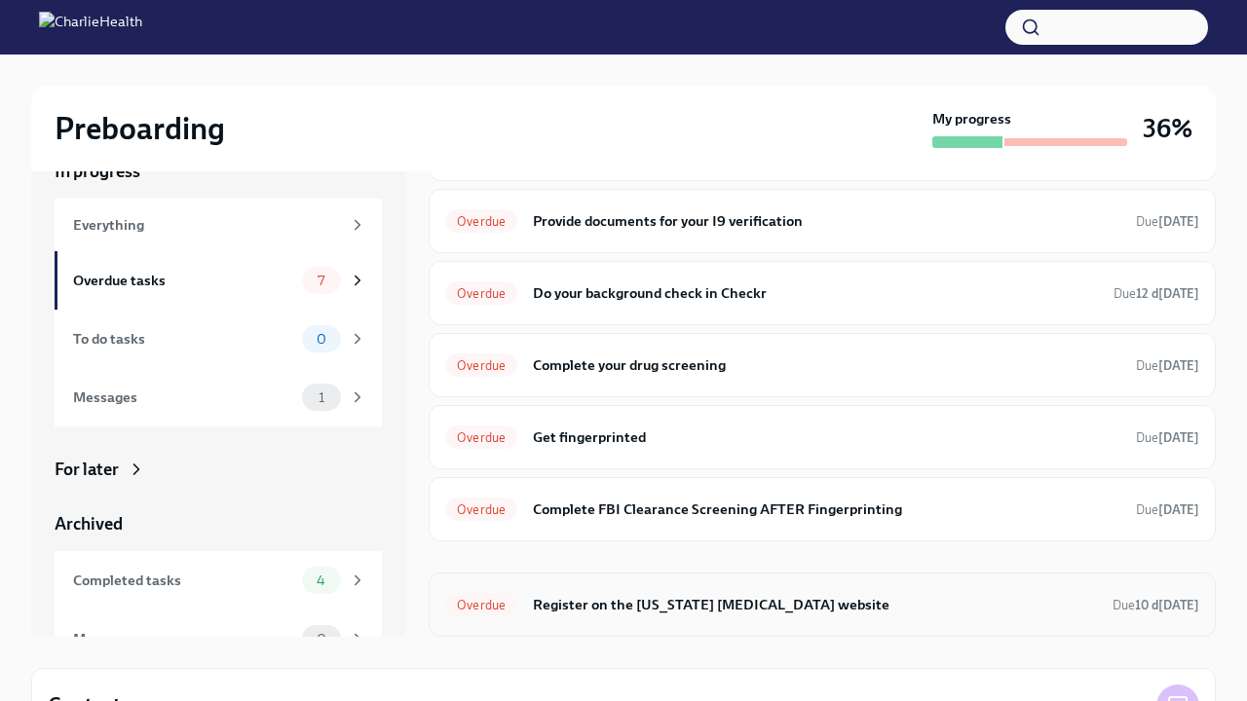
scroll to position [82, 0]
click at [598, 605] on h6 "Register on the [US_STATE] [MEDICAL_DATA] website" at bounding box center [815, 604] width 564 height 21
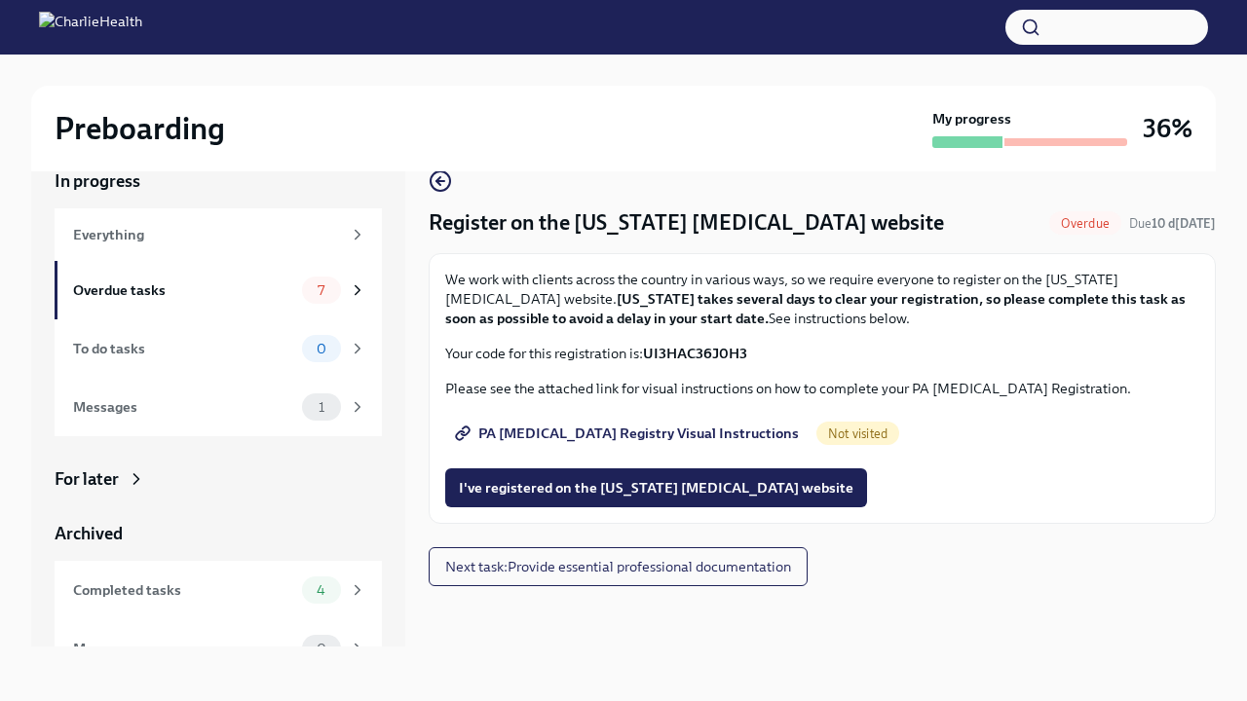
scroll to position [33, 0]
click at [587, 438] on span "PA [MEDICAL_DATA] Registry Visual Instructions" at bounding box center [629, 433] width 340 height 19
